Goal: Task Accomplishment & Management: Use online tool/utility

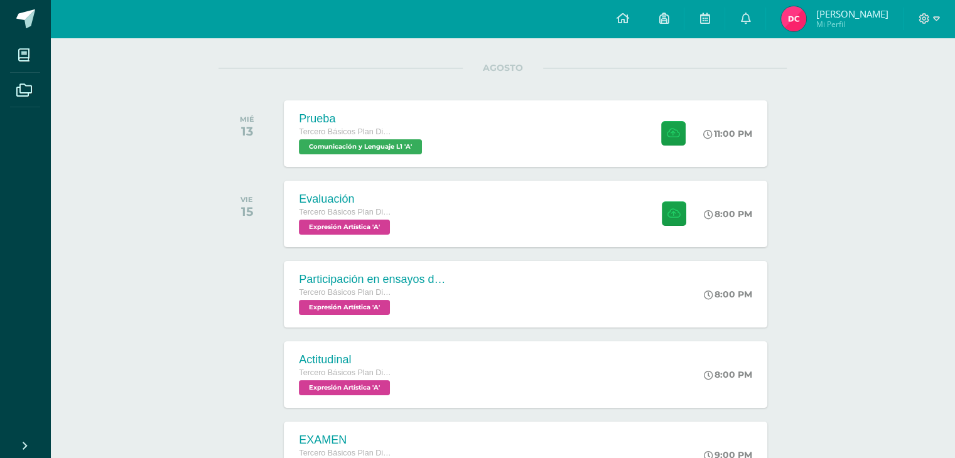
scroll to position [23, 0]
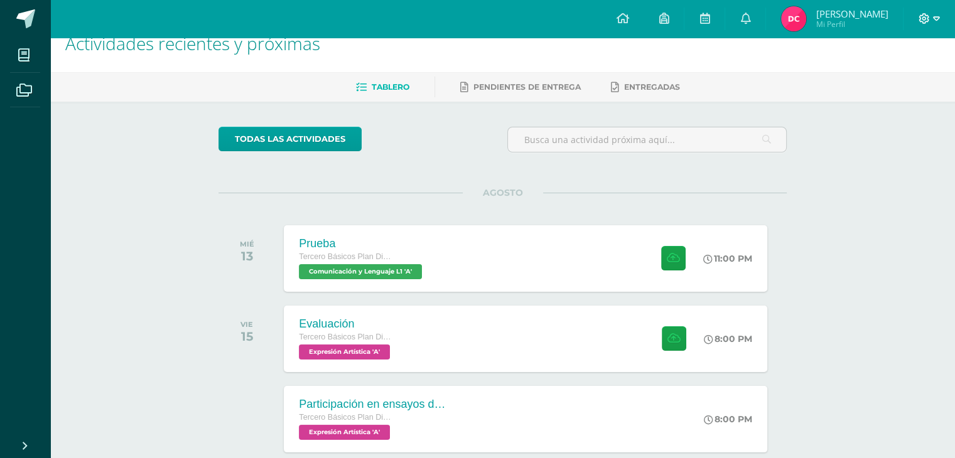
click at [924, 12] on span at bounding box center [929, 19] width 21 height 14
click at [891, 89] on span "Cerrar sesión" at bounding box center [897, 86] width 57 height 12
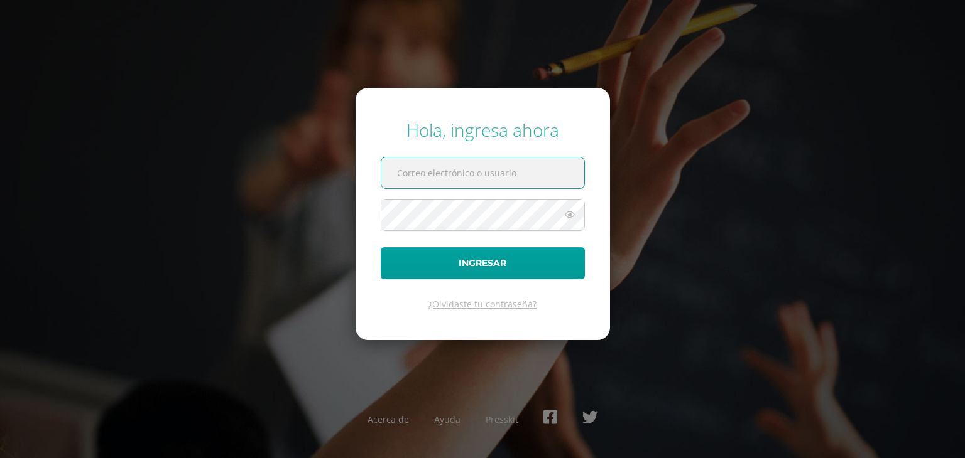
type input "2559082@insarycristovive.edu.gt"
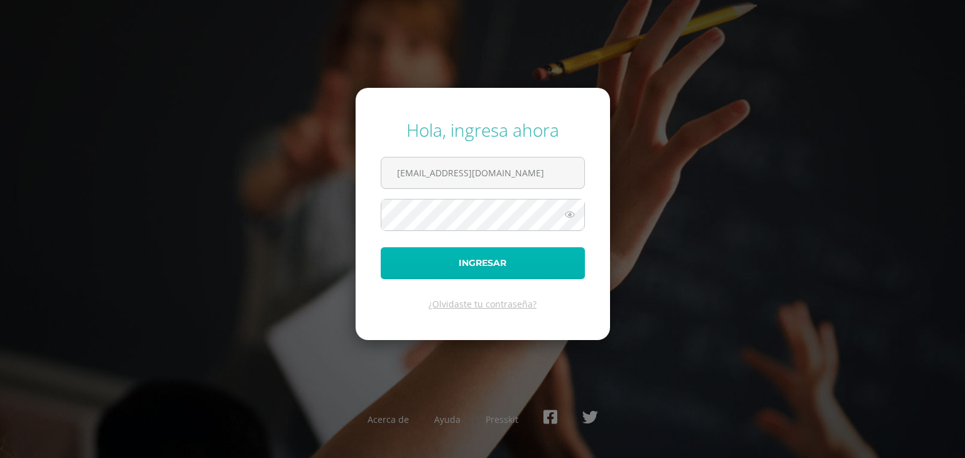
click at [508, 271] on button "Ingresar" at bounding box center [483, 263] width 204 height 32
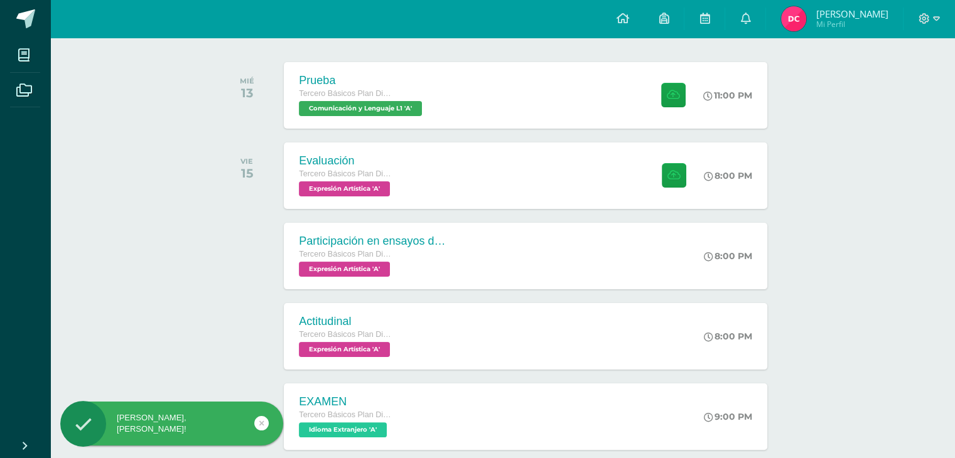
scroll to position [188, 0]
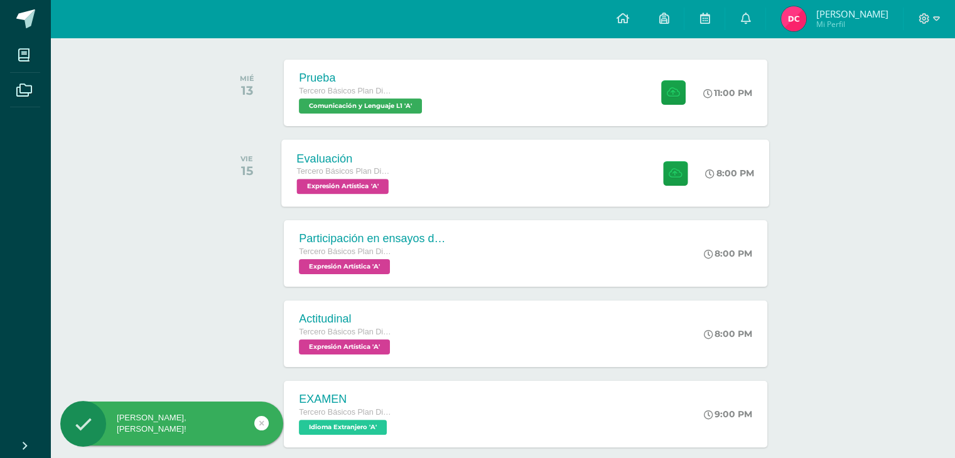
click at [529, 187] on div "Evaluación Tercero Básicos Plan Diario Expresión Artística 'A' 8:00 PM Evaluaci…" at bounding box center [526, 172] width 488 height 67
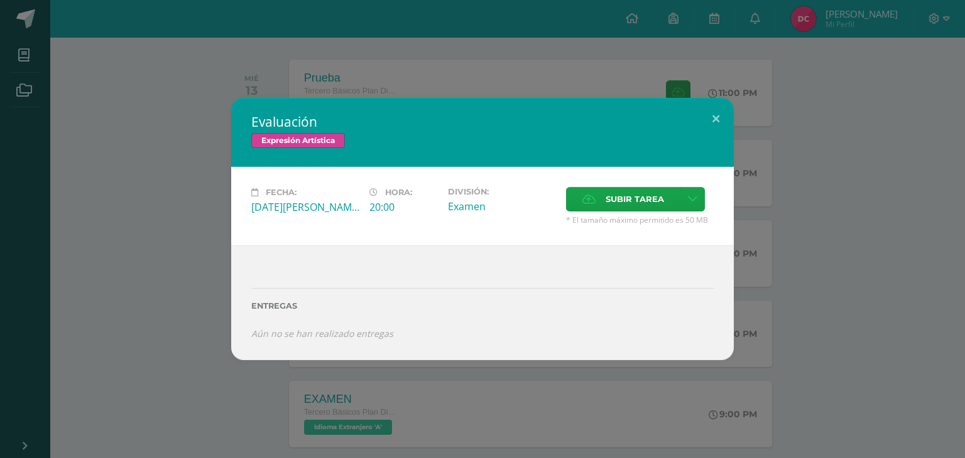
click at [828, 247] on div "Evaluación Expresión Artística Fecha: [DATE][PERSON_NAME] Hora: 20:00 División:…" at bounding box center [482, 229] width 955 height 263
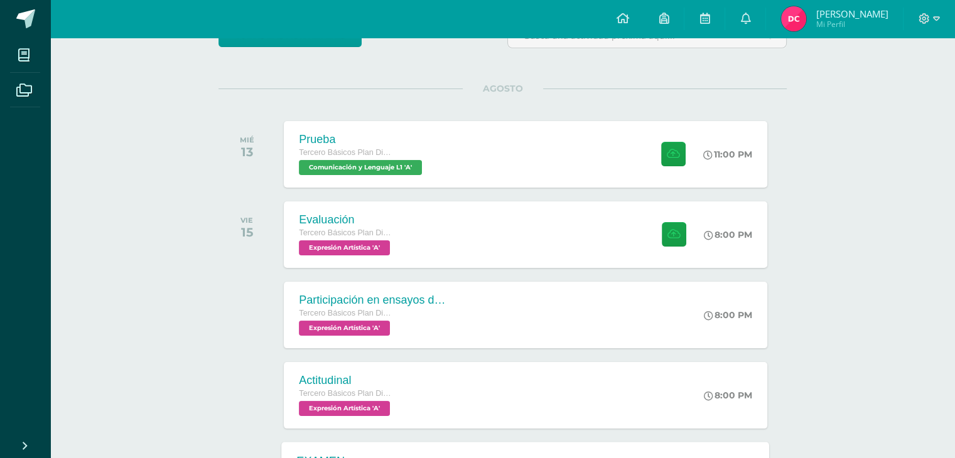
scroll to position [126, 0]
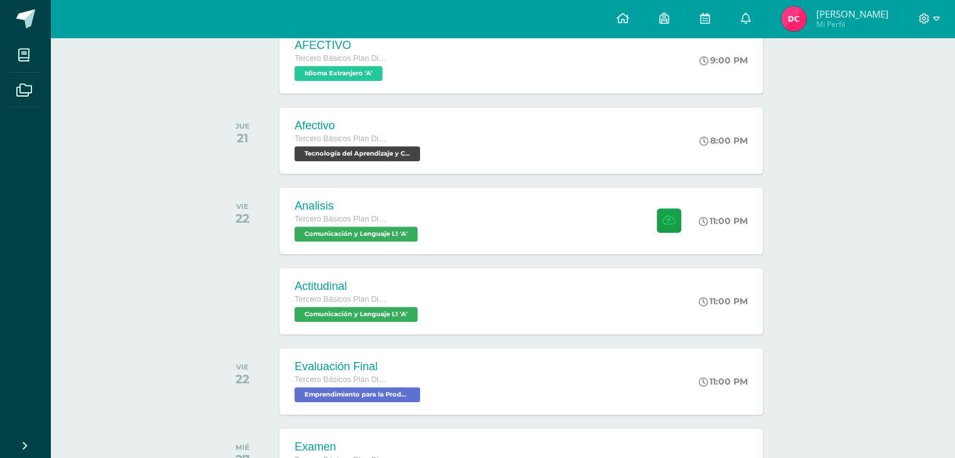
scroll to position [879, 4]
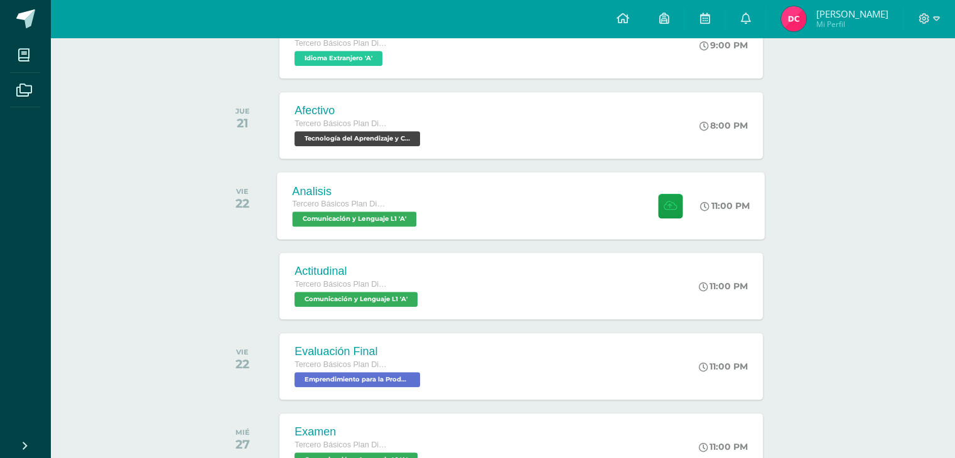
click at [558, 222] on div "Analisis Tercero Básicos Plan Diario Comunicación y Lenguaje L1 'A' 11:00 PM An…" at bounding box center [522, 205] width 488 height 67
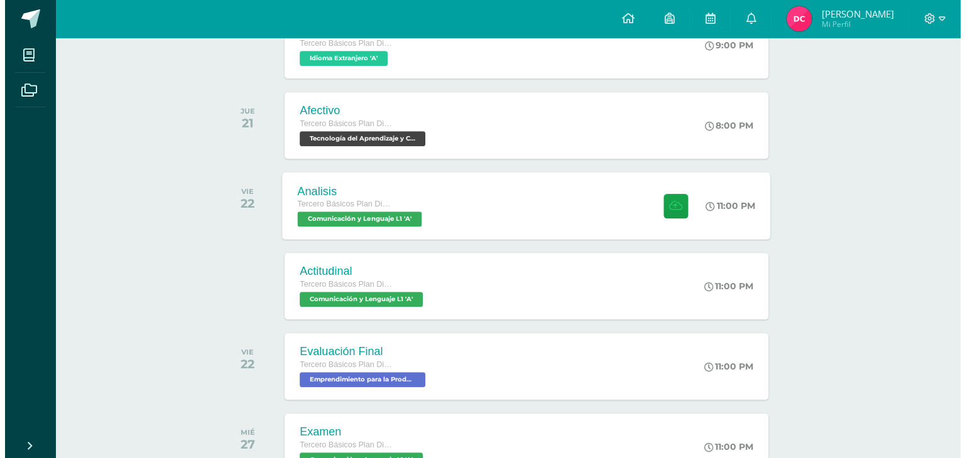
scroll to position [879, 0]
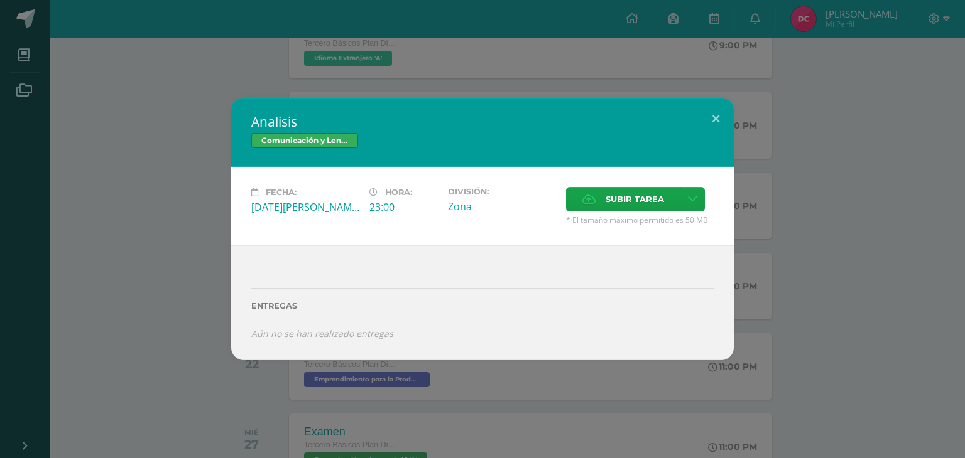
click at [847, 262] on div "Analisis Comunicación y Lenguaje L1 Fecha: Viernes 22 de Agosto Hora: 23:00 Div…" at bounding box center [482, 229] width 955 height 263
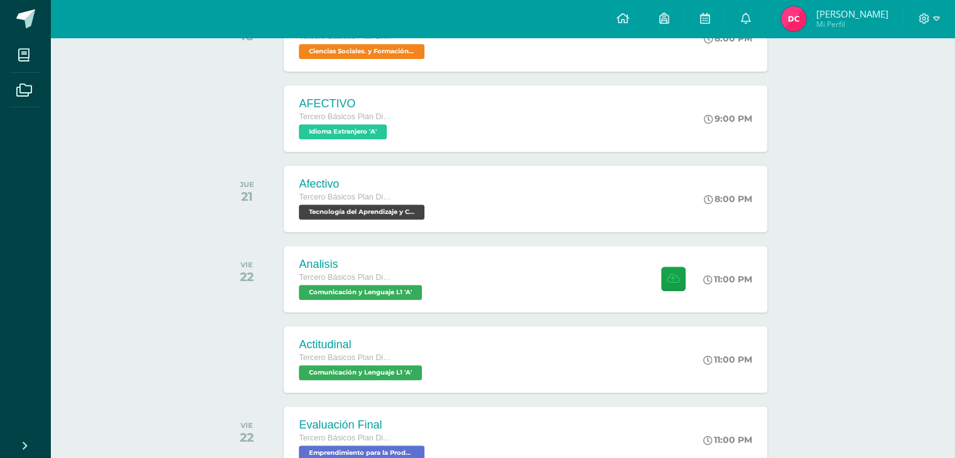
scroll to position [784, 0]
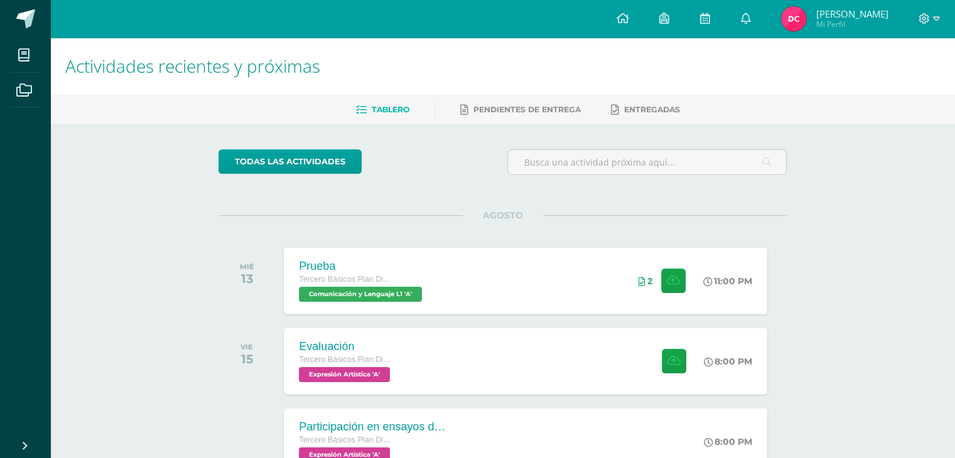
scroll to position [314, 0]
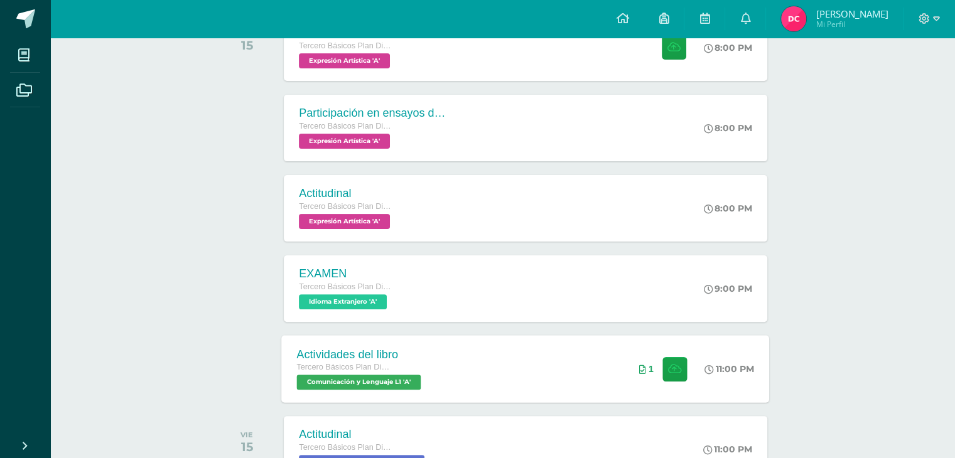
click at [730, 368] on div "11:00 PM" at bounding box center [730, 369] width 50 height 11
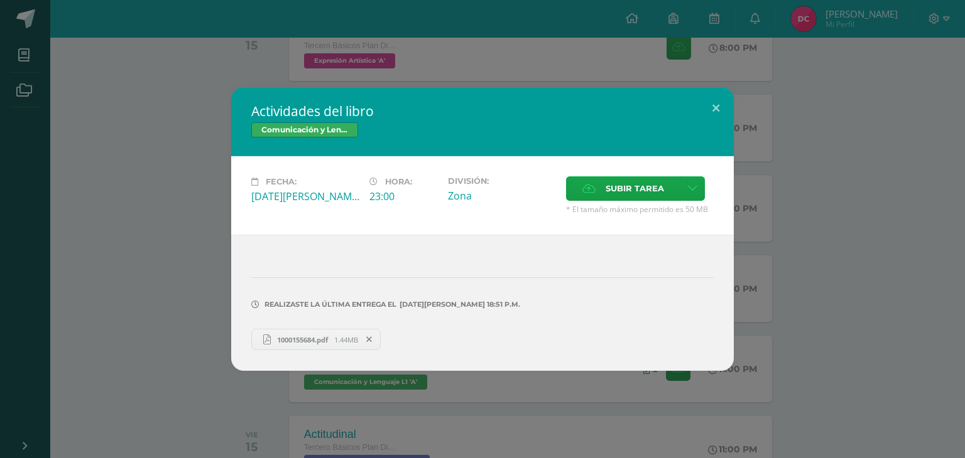
click at [819, 180] on div "Actividades del libro Comunicación y Lenguaje L1 Fecha: [DATE][PERSON_NAME] Hor…" at bounding box center [482, 229] width 955 height 284
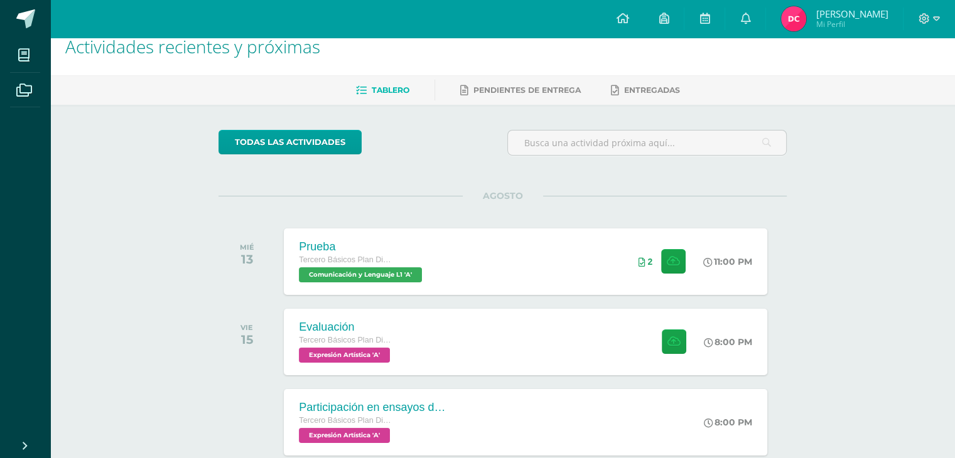
scroll to position [0, 0]
